Goal: Navigation & Orientation: Find specific page/section

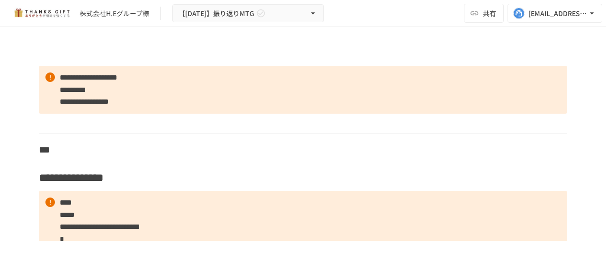
scroll to position [3314, 0]
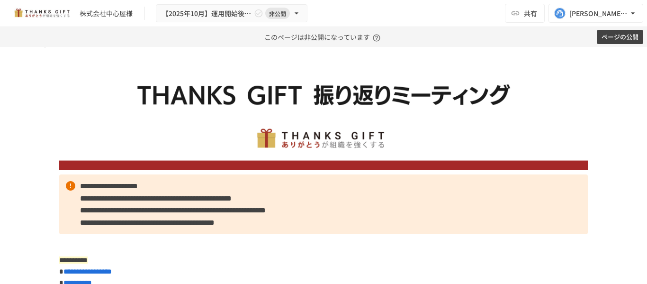
scroll to position [47, 0]
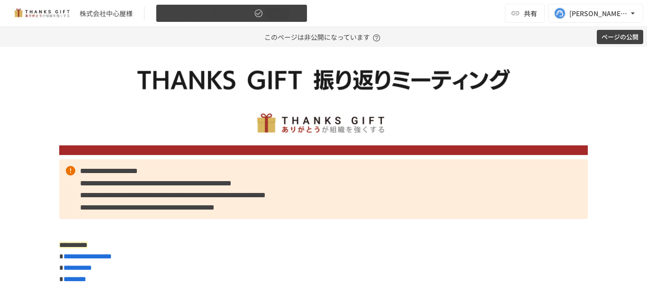
click at [265, 17] on span "非公開" at bounding box center [277, 14] width 25 height 10
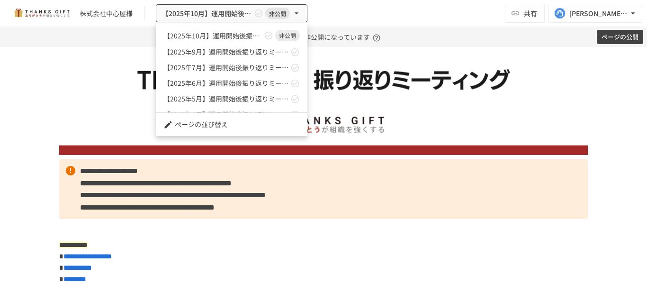
click at [401, 16] on div at bounding box center [323, 142] width 647 height 284
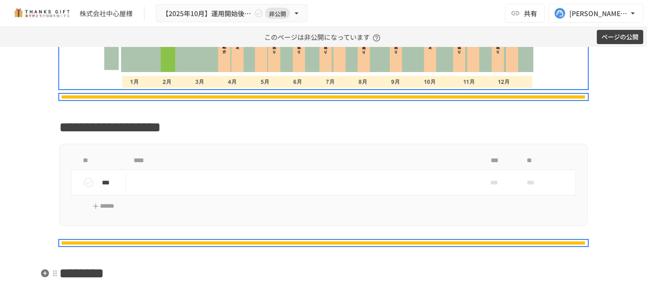
scroll to position [1564, 0]
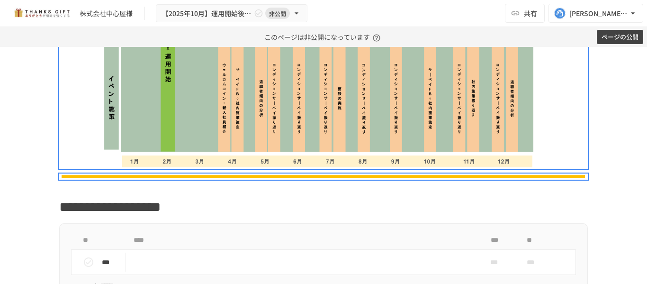
drag, startPoint x: 98, startPoint y: 121, endPoint x: 178, endPoint y: 127, distance: 81.2
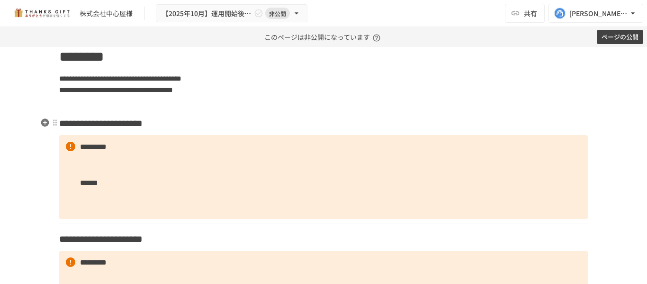
scroll to position [994, 0]
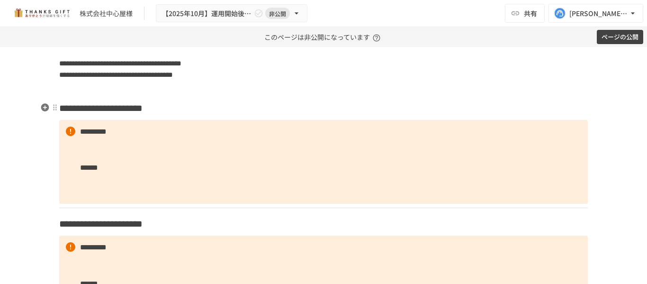
click at [242, 109] on h3 "**********" at bounding box center [323, 108] width 528 height 16
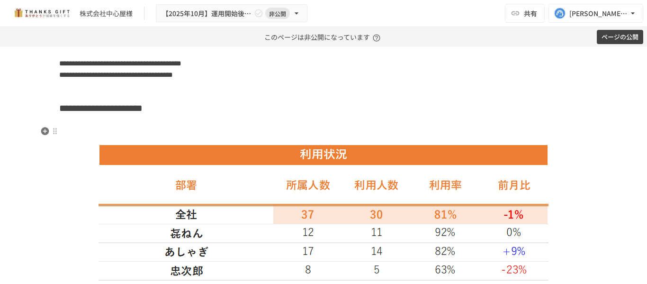
click at [80, 131] on h3 at bounding box center [323, 132] width 528 height 16
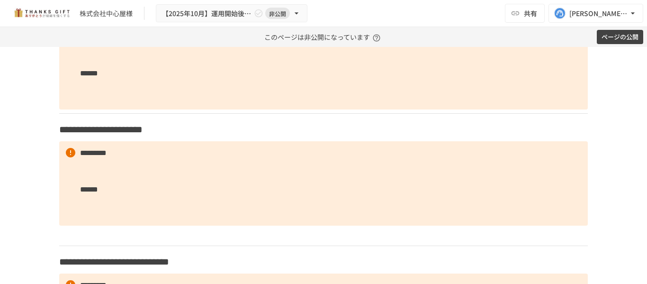
scroll to position [1231, 0]
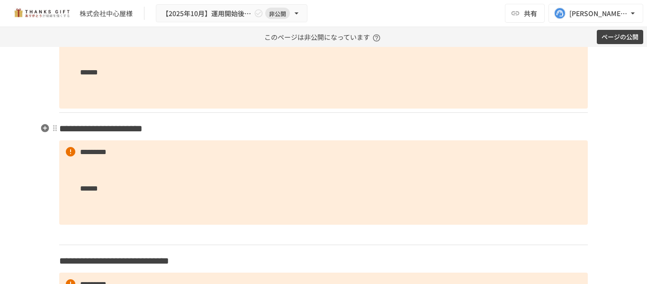
click at [286, 129] on h3 "**********" at bounding box center [323, 128] width 528 height 16
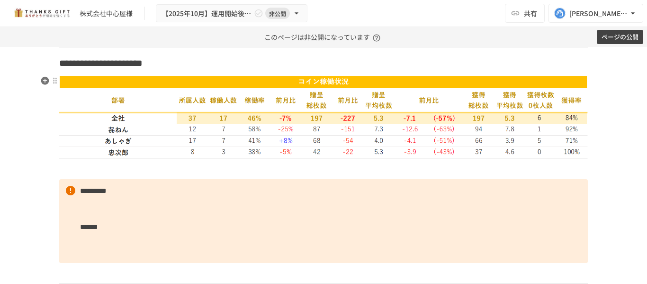
scroll to position [1420, 0]
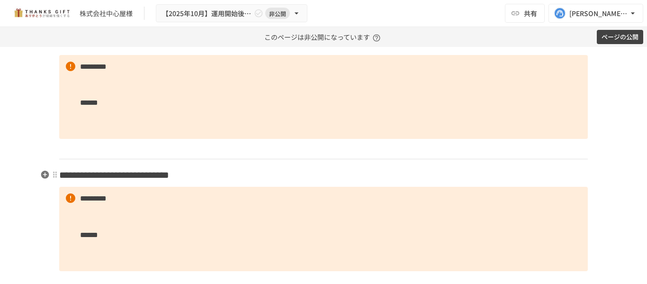
click at [309, 177] on h3 "**********" at bounding box center [323, 175] width 528 height 16
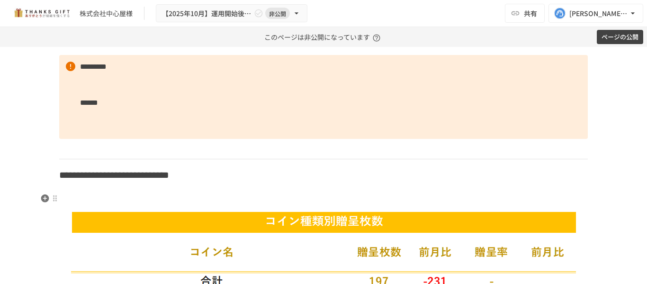
click at [95, 197] on h3 at bounding box center [323, 198] width 528 height 16
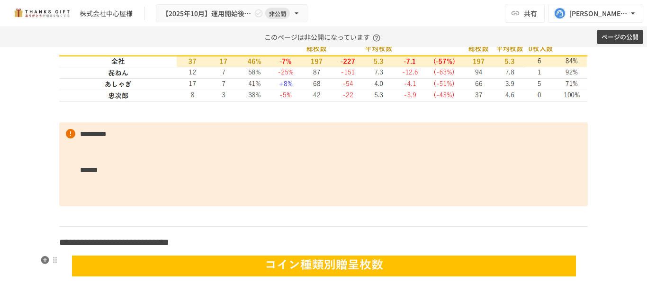
scroll to position [1231, 0]
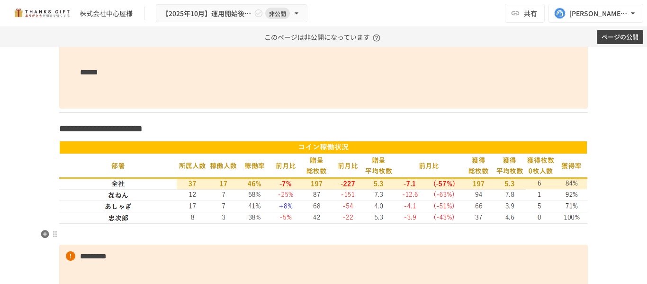
click at [514, 233] on p at bounding box center [323, 234] width 528 height 12
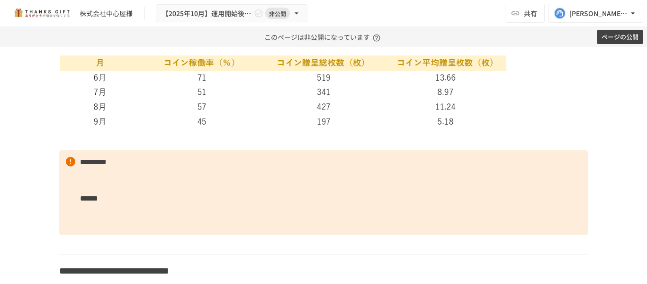
scroll to position [1609, 0]
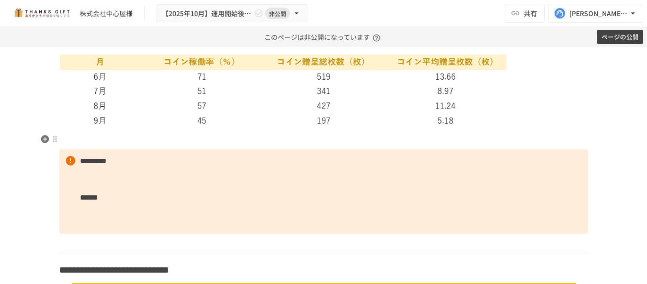
click at [63, 142] on p at bounding box center [323, 139] width 528 height 12
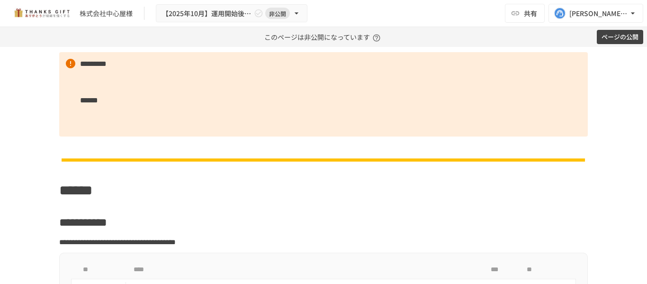
scroll to position [2083, 0]
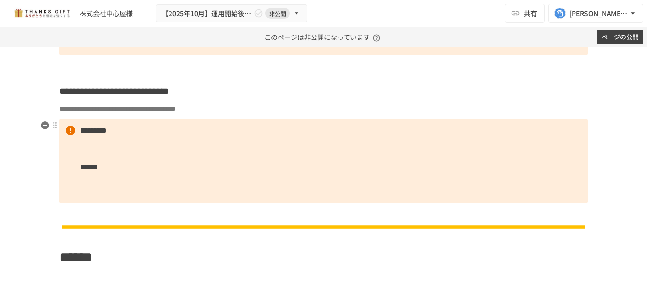
click at [337, 111] on p "**********" at bounding box center [323, 109] width 528 height 12
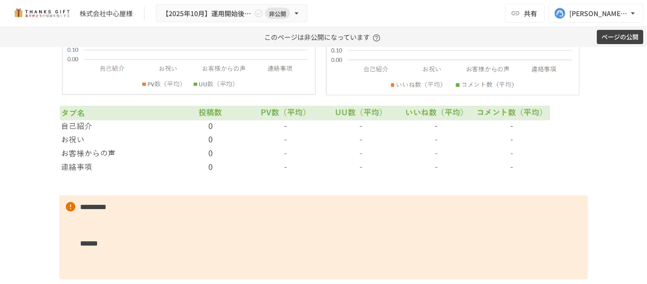
scroll to position [2556, 0]
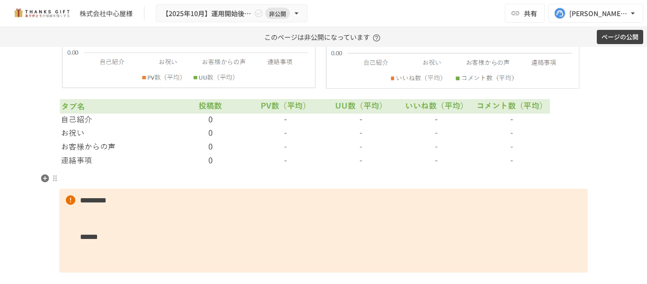
click at [219, 180] on p at bounding box center [323, 178] width 528 height 12
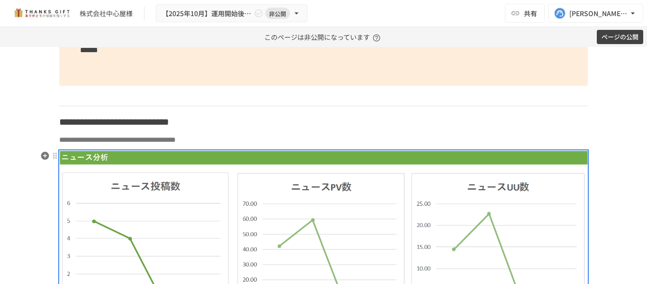
scroll to position [2036, 0]
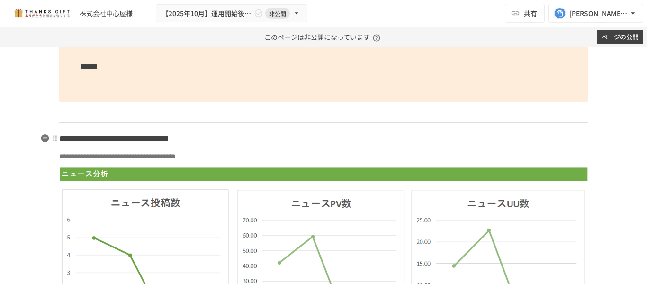
click at [341, 136] on h3 "**********" at bounding box center [323, 138] width 528 height 16
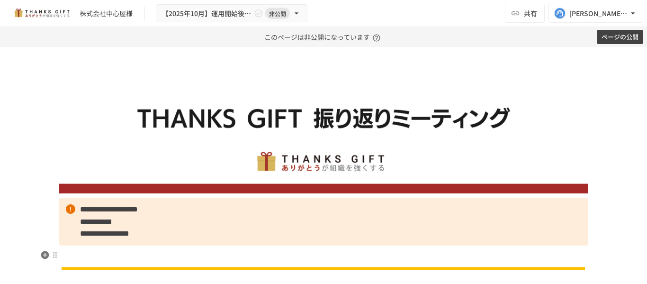
scroll to position [0, 0]
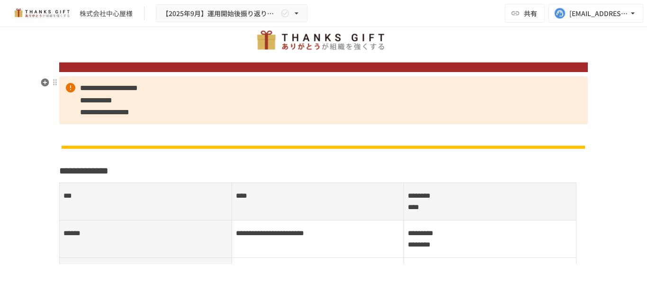
scroll to position [111, 0]
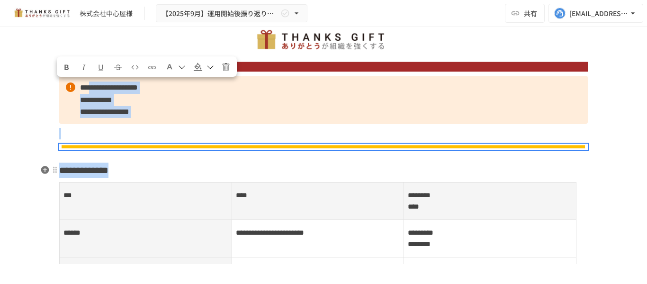
drag, startPoint x: 98, startPoint y: 88, endPoint x: 247, endPoint y: 166, distance: 168.1
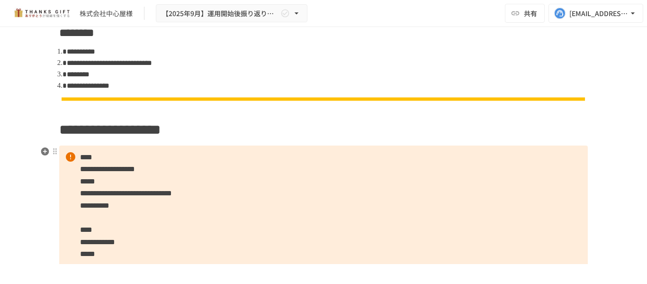
click at [248, 166] on p "**********" at bounding box center [323, 235] width 528 height 181
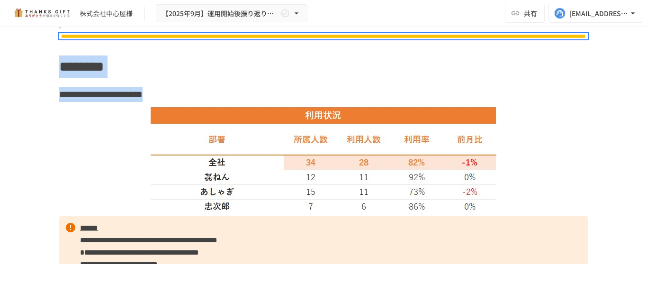
scroll to position [821, 0]
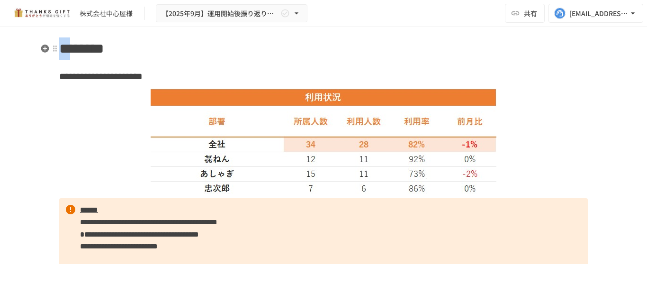
drag, startPoint x: 100, startPoint y: 40, endPoint x: 86, endPoint y: 46, distance: 15.2
copy div "**********"
click at [180, 45] on h1 "********" at bounding box center [323, 49] width 528 height 24
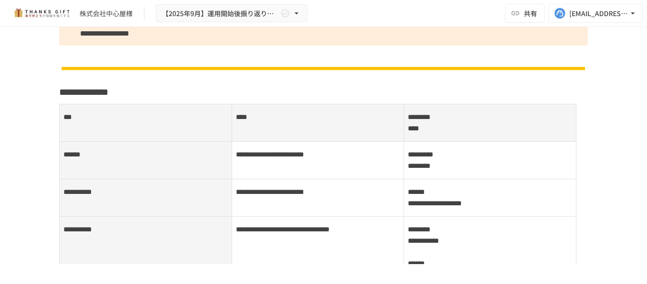
scroll to position [237, 0]
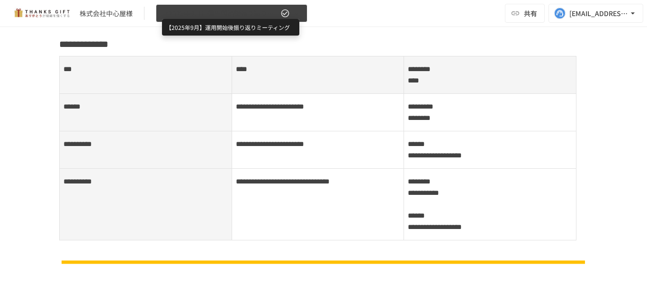
click at [270, 14] on span "【2025年9月】運用開始後振り返りミーティング" at bounding box center [220, 14] width 116 height 12
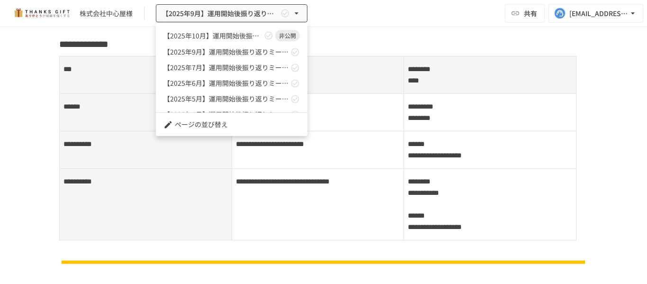
click at [33, 91] on div at bounding box center [323, 142] width 647 height 284
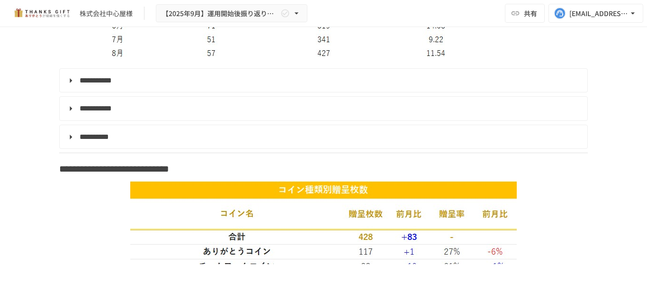
scroll to position [1562, 0]
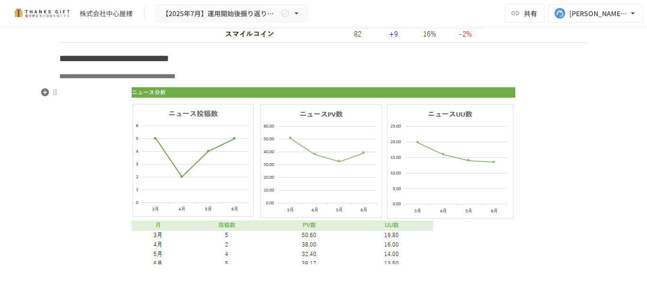
scroll to position [2850, 0]
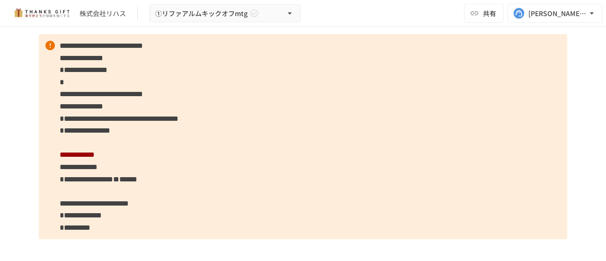
scroll to position [3542, 0]
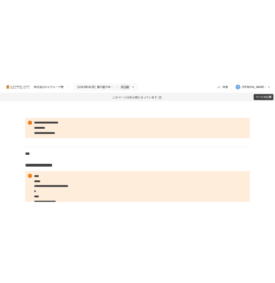
scroll to position [4050, 0]
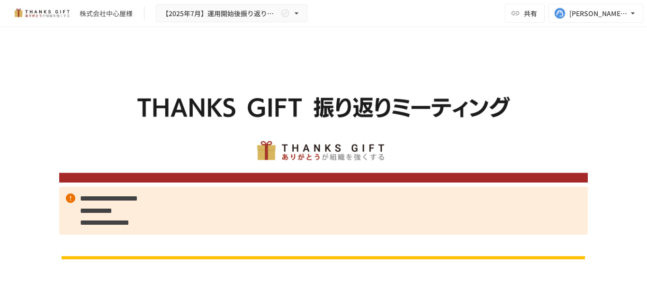
scroll to position [2850, 0]
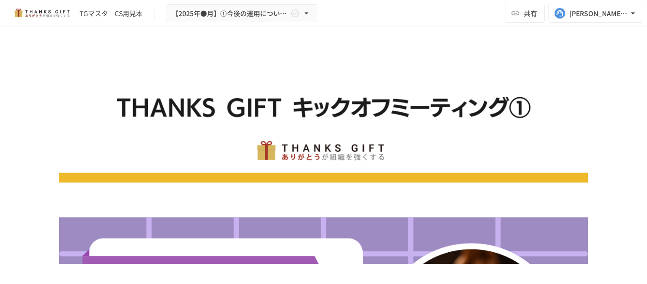
scroll to position [6146, 0]
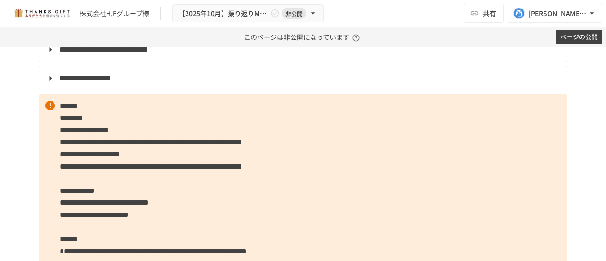
scroll to position [1294, 0]
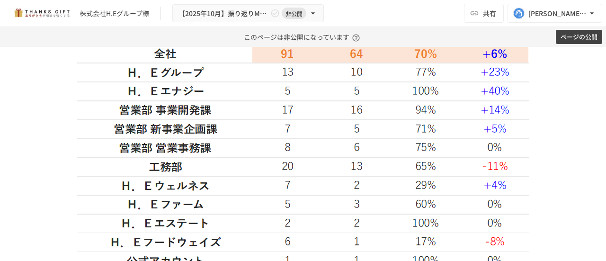
scroll to position [1607, 0]
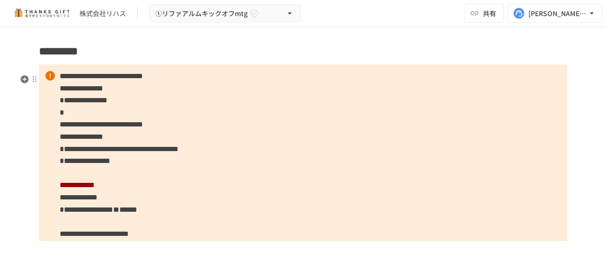
scroll to position [3495, 0]
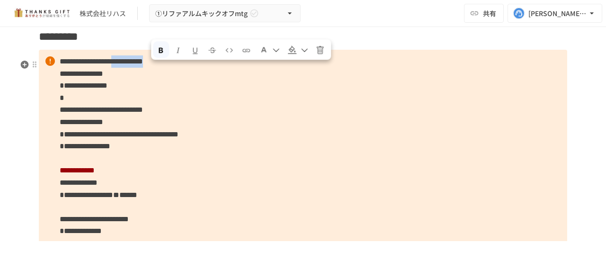
drag, startPoint x: 150, startPoint y: 71, endPoint x: 215, endPoint y: 68, distance: 65.4
click at [215, 68] on p "**********" at bounding box center [303, 152] width 528 height 205
copy strong "**********"
click at [378, 157] on p "**********" at bounding box center [303, 152] width 528 height 205
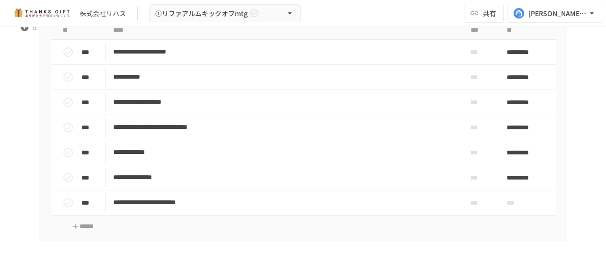
scroll to position [3806, 0]
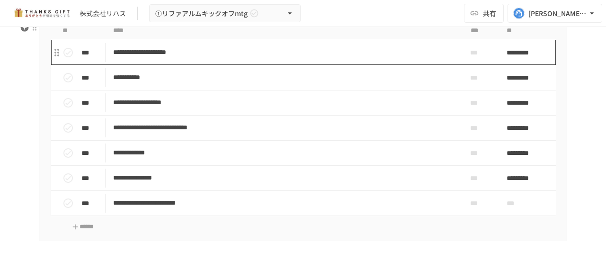
click at [182, 58] on p "**********" at bounding box center [283, 52] width 340 height 12
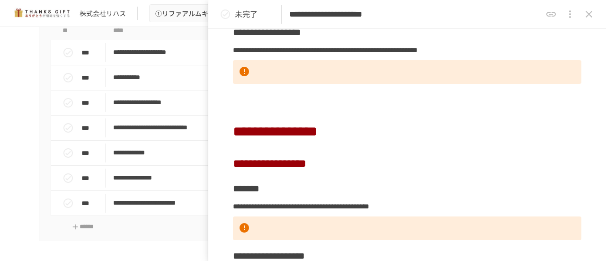
scroll to position [1418, 0]
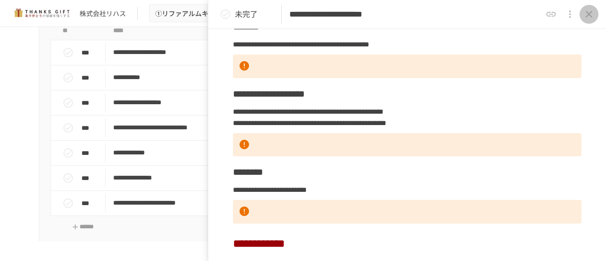
click at [590, 16] on icon "close drawer" at bounding box center [588, 14] width 11 height 11
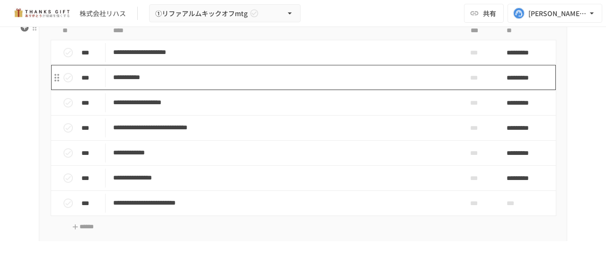
click at [359, 83] on p "**********" at bounding box center [283, 77] width 340 height 12
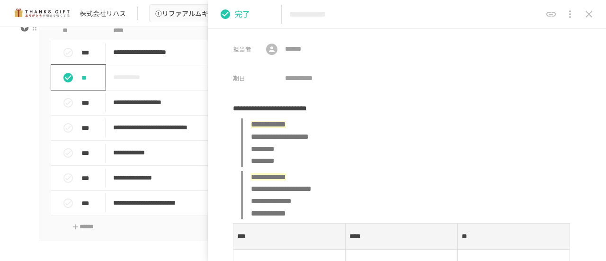
click at [71, 82] on button "status" at bounding box center [68, 77] width 19 height 19
click at [590, 11] on icon "close drawer" at bounding box center [588, 14] width 11 height 11
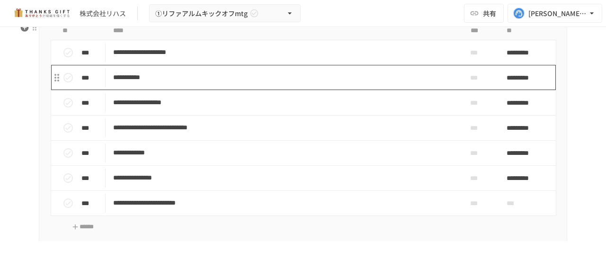
click at [254, 83] on p "**********" at bounding box center [283, 77] width 340 height 12
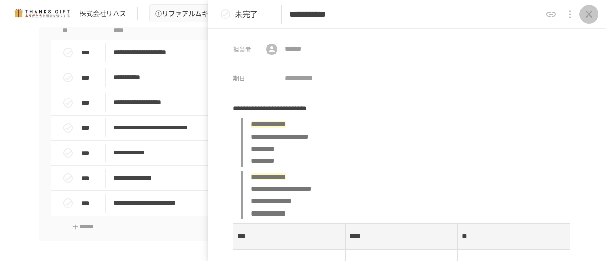
click at [589, 12] on icon "close drawer" at bounding box center [588, 14] width 11 height 11
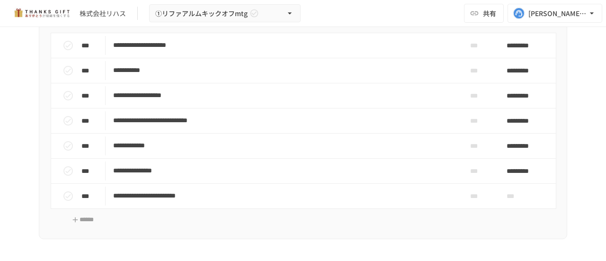
scroll to position [3812, 0]
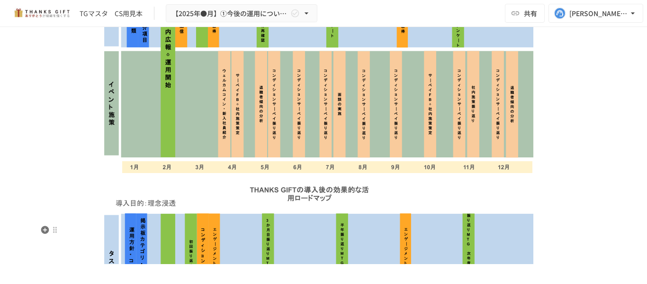
scroll to position [4821, 0]
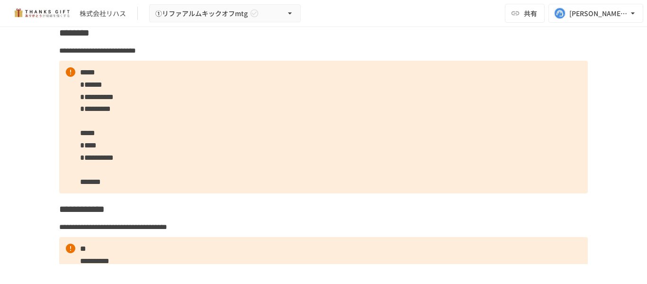
scroll to position [1819, 0]
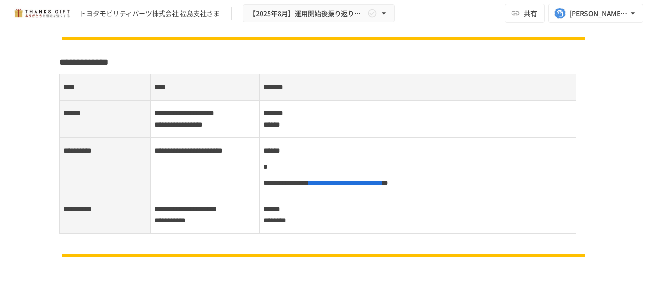
scroll to position [473, 0]
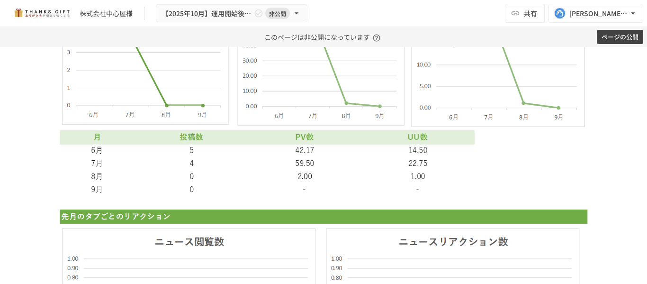
scroll to position [2320, 0]
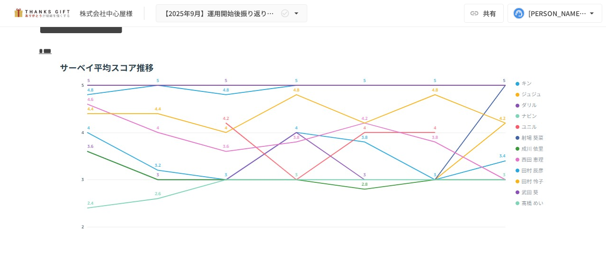
scroll to position [1863, 0]
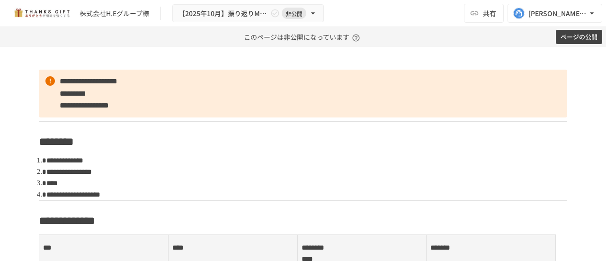
scroll to position [1607, 0]
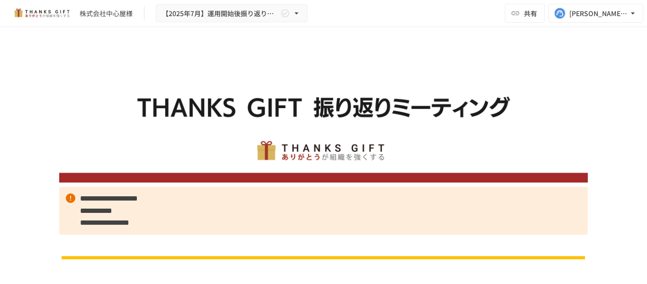
scroll to position [2850, 0]
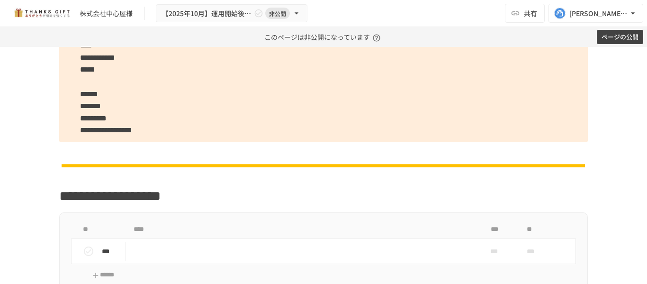
scroll to position [521, 0]
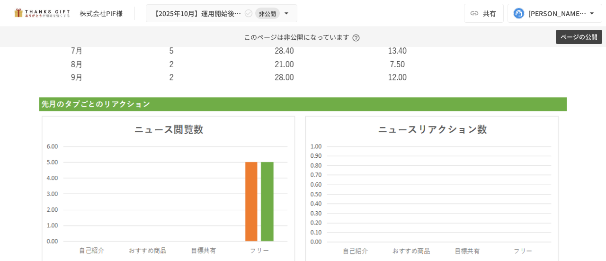
scroll to position [3409, 0]
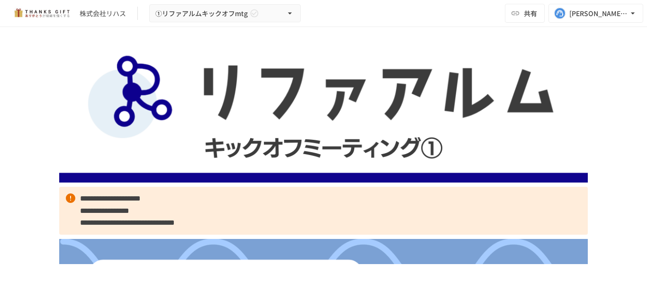
scroll to position [1819, 0]
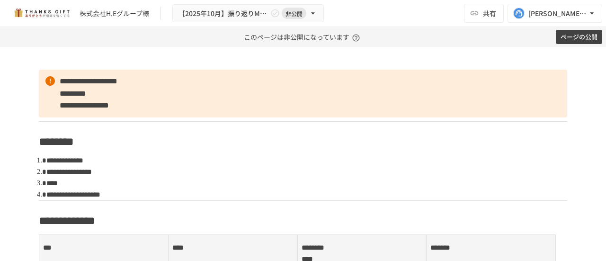
scroll to position [1607, 0]
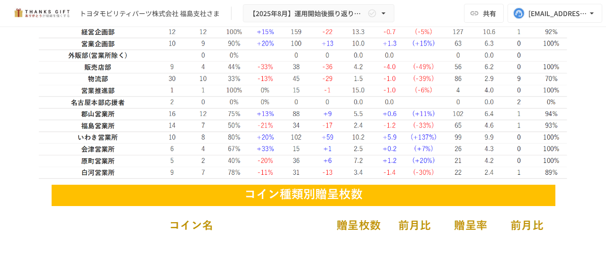
scroll to position [1609, 0]
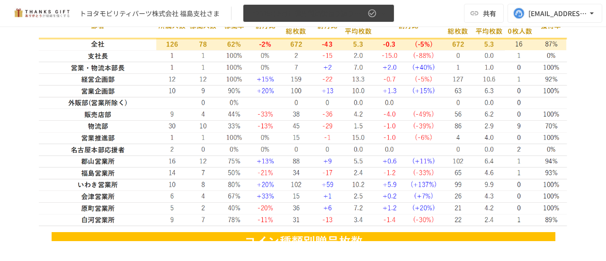
click at [294, 7] on button "【2025年8月】運用開始後振り返りミーティング" at bounding box center [318, 13] width 151 height 18
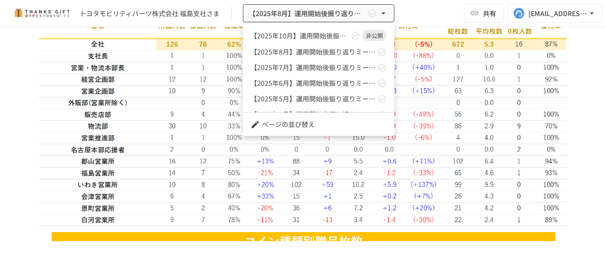
click at [28, 109] on div at bounding box center [303, 130] width 606 height 261
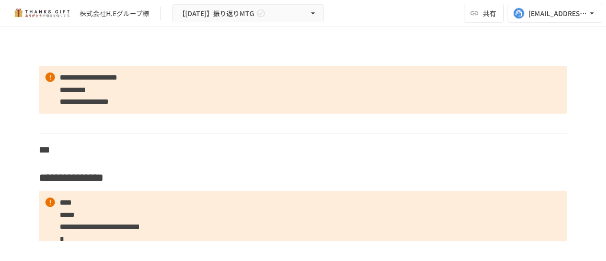
scroll to position [3314, 0]
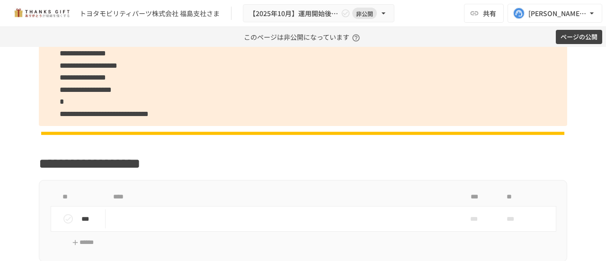
scroll to position [818, 0]
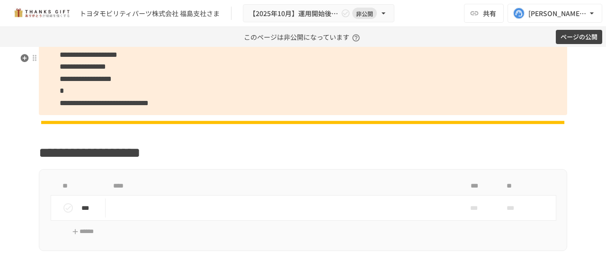
click at [309, 115] on p "**********" at bounding box center [303, 66] width 528 height 96
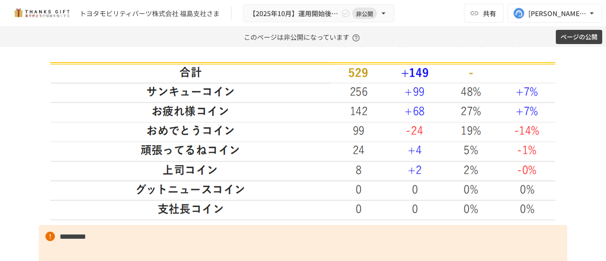
scroll to position [2147, 0]
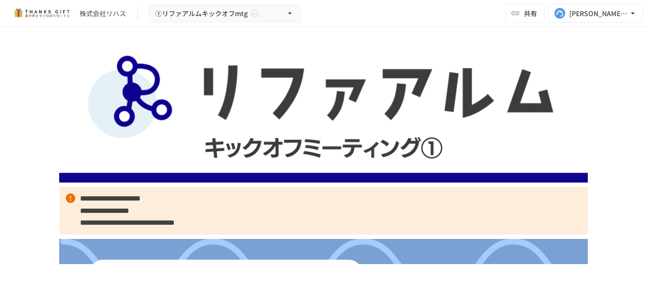
scroll to position [1819, 0]
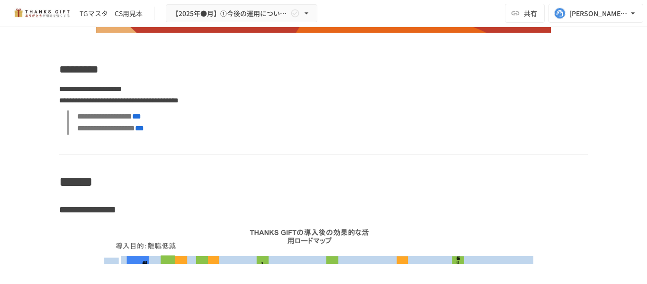
scroll to position [4537, 0]
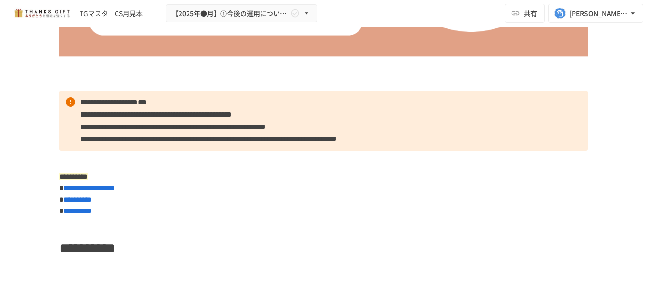
scroll to position [2509, 0]
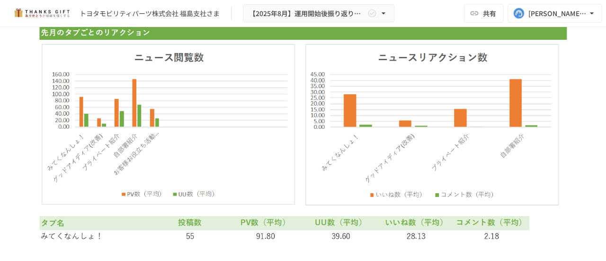
scroll to position [2335, 0]
